Goal: Check status: Check status

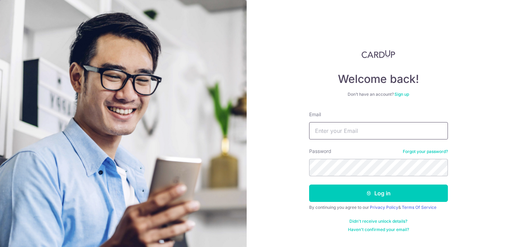
click at [357, 129] on input "Email" at bounding box center [378, 130] width 139 height 17
type input "[EMAIL_ADDRESS][DOMAIN_NAME]"
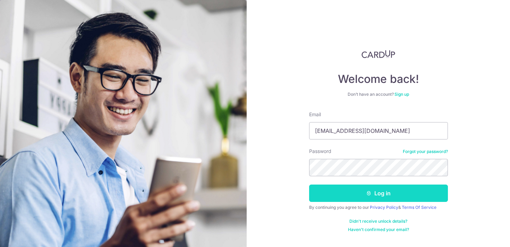
click at [378, 193] on button "Log in" at bounding box center [378, 193] width 139 height 17
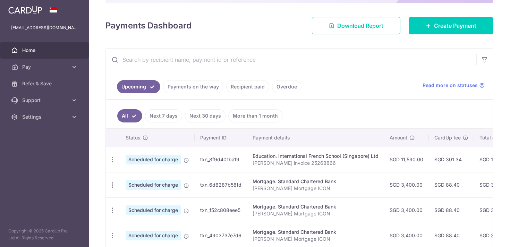
scroll to position [86, 0]
click at [245, 85] on link "Recipient paid" at bounding box center [247, 86] width 43 height 13
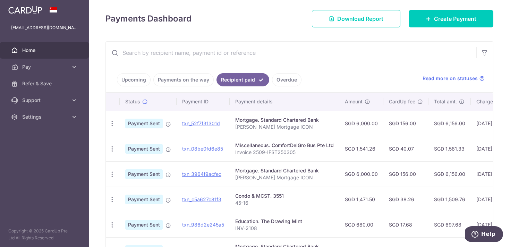
scroll to position [94, 0]
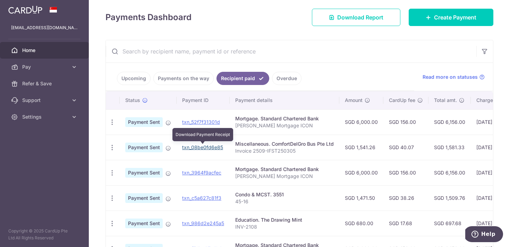
click at [201, 148] on link "txn_08be0fd6e85" at bounding box center [202, 147] width 41 height 6
